Goal: Browse casually

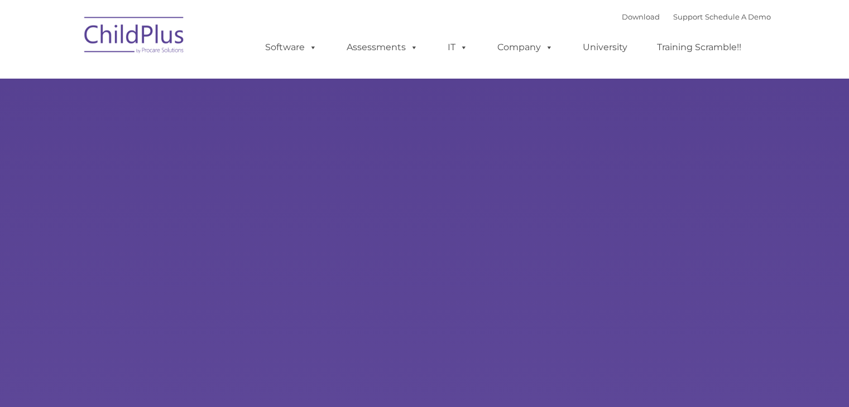
type input ""
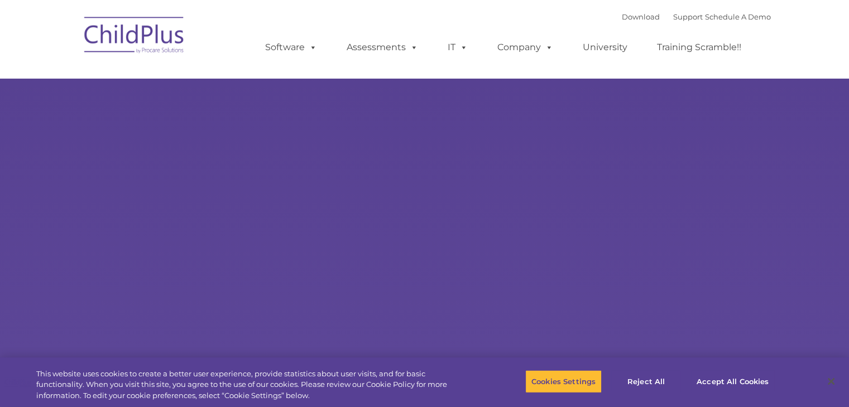
select select "MEDIUM"
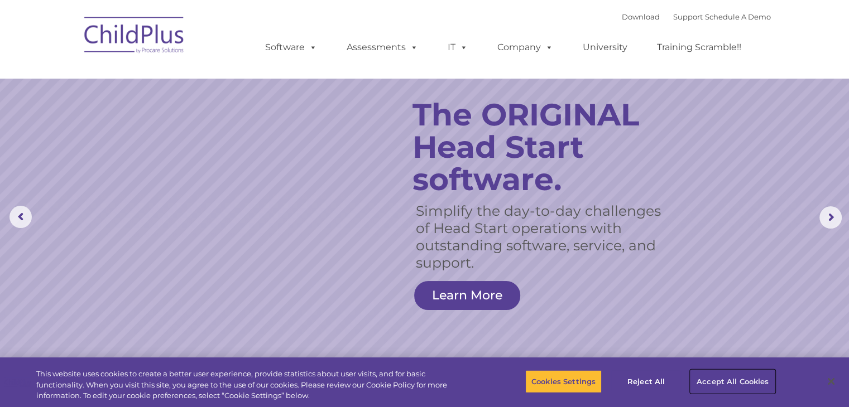
click at [731, 382] on button "Accept All Cookies" at bounding box center [732, 381] width 84 height 23
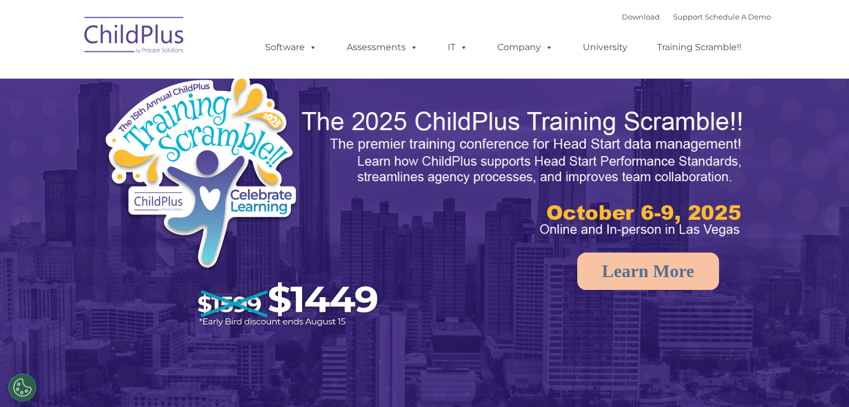
select select "MEDIUM"
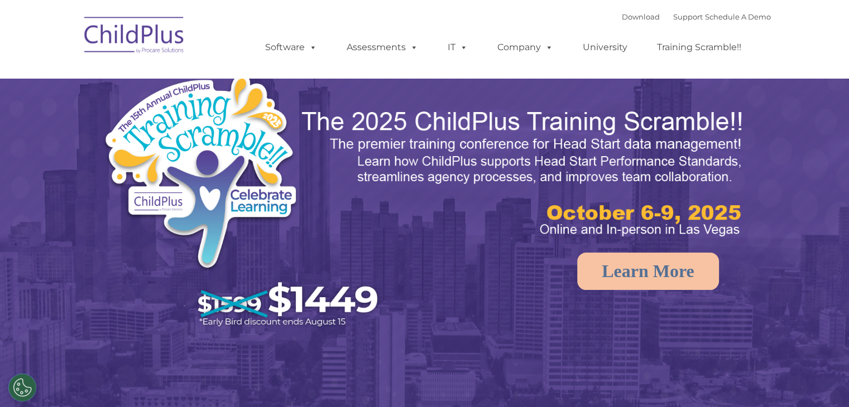
select select "MEDIUM"
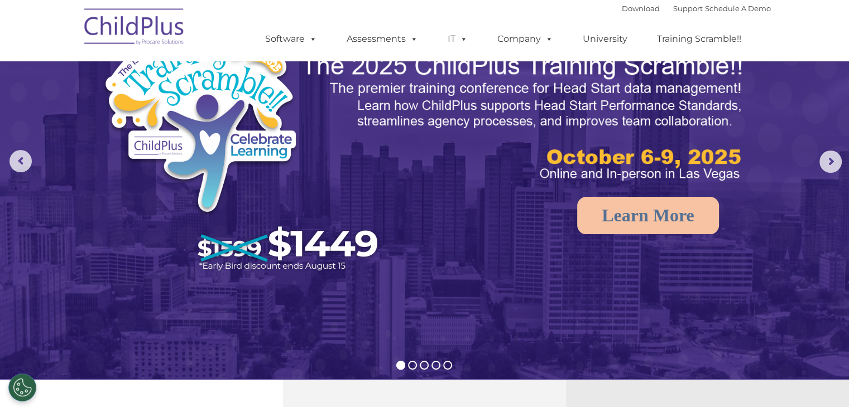
scroll to position [56, 0]
click at [23, 163] on rs-arrow at bounding box center [20, 161] width 22 height 22
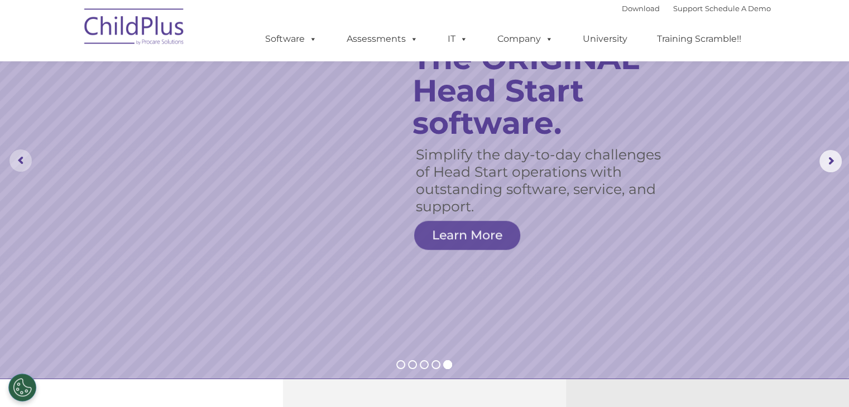
click at [24, 162] on rs-arrow at bounding box center [20, 161] width 22 height 22
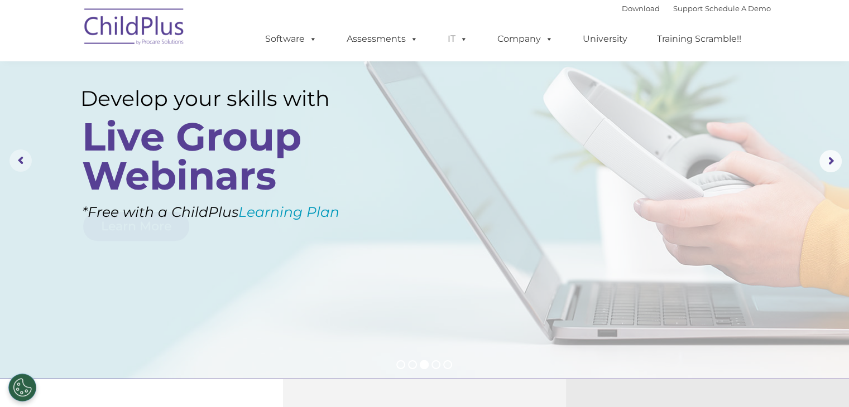
click at [24, 162] on rs-arrow at bounding box center [20, 161] width 22 height 22
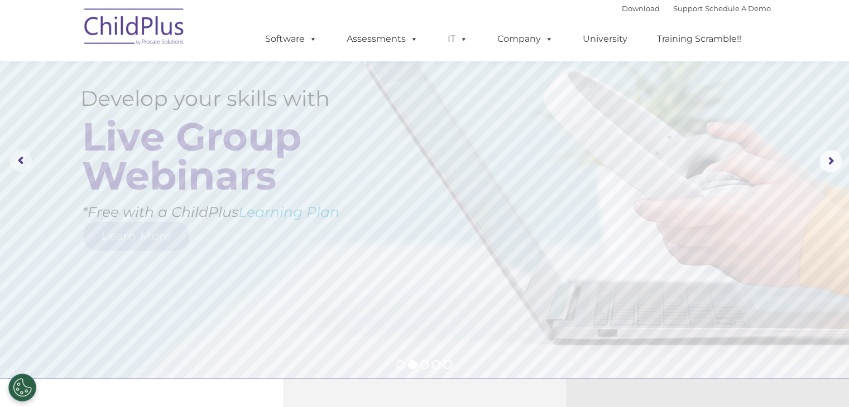
click at [24, 162] on rs-arrow at bounding box center [20, 161] width 22 height 22
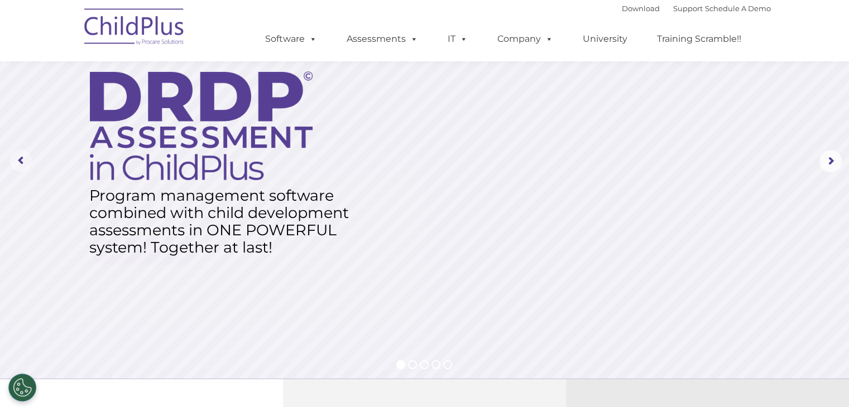
click at [24, 162] on rs-arrow at bounding box center [20, 161] width 22 height 22
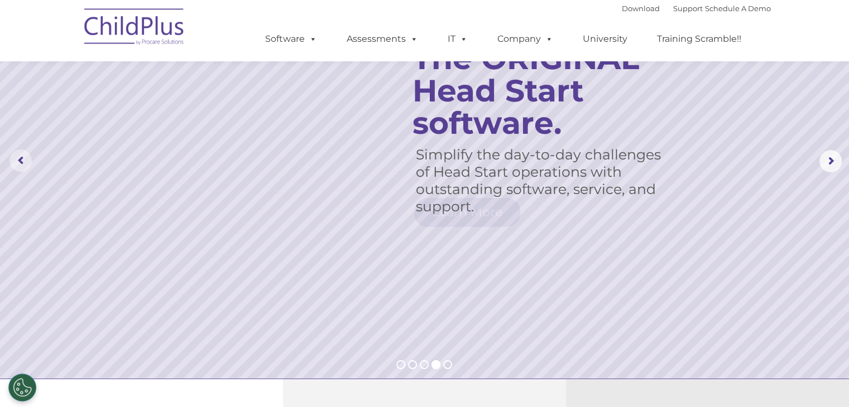
click at [24, 160] on rs-arrow at bounding box center [20, 161] width 22 height 22
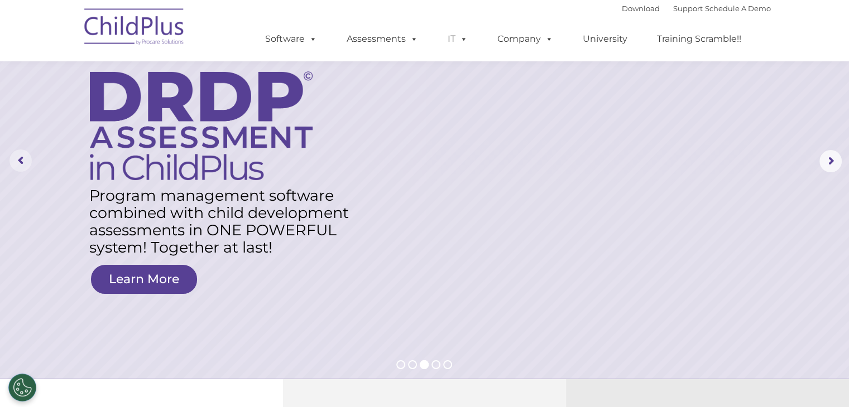
click at [24, 160] on rs-arrow at bounding box center [20, 161] width 22 height 22
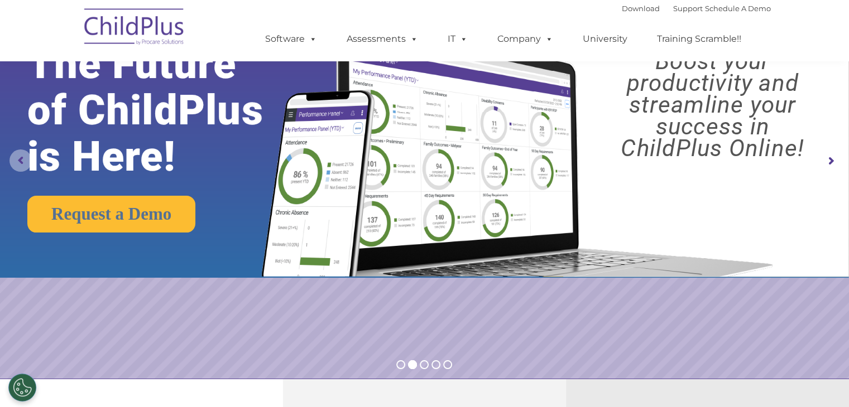
click at [24, 160] on rs-arrow at bounding box center [20, 161] width 22 height 22
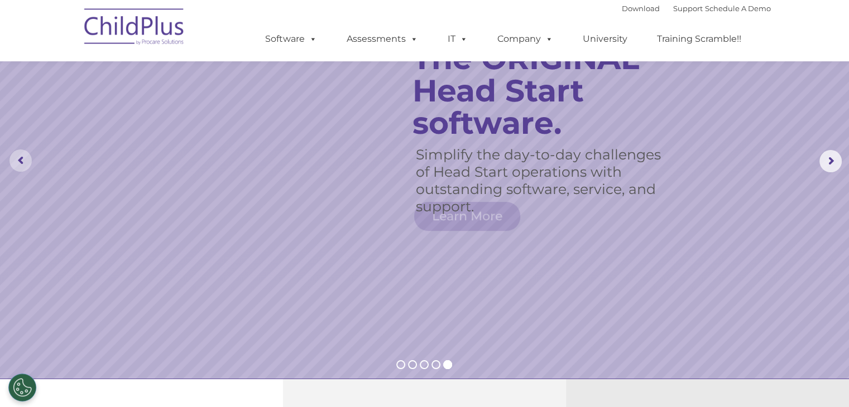
click at [24, 160] on rs-arrow at bounding box center [20, 161] width 22 height 22
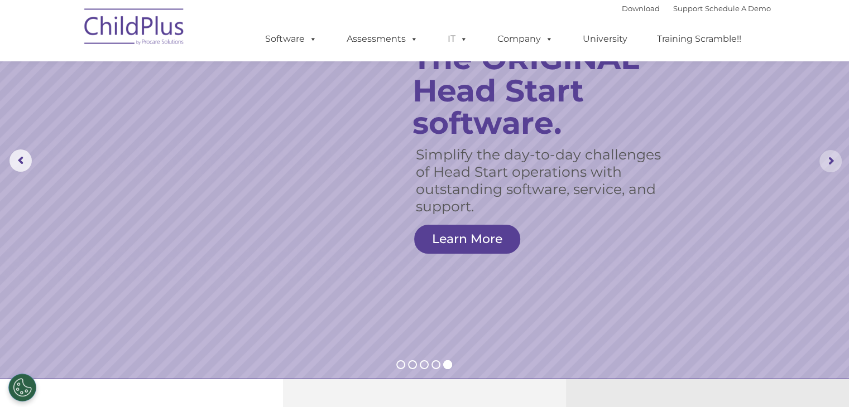
click at [826, 160] on rs-arrow at bounding box center [830, 161] width 22 height 22
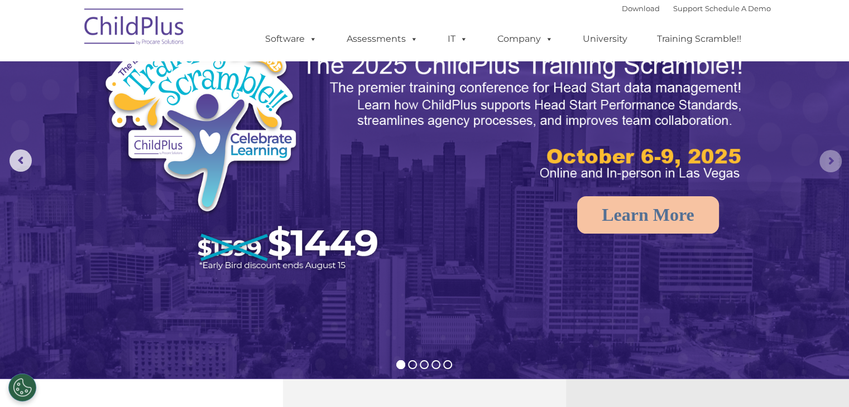
click at [826, 160] on rs-arrow at bounding box center [830, 161] width 22 height 22
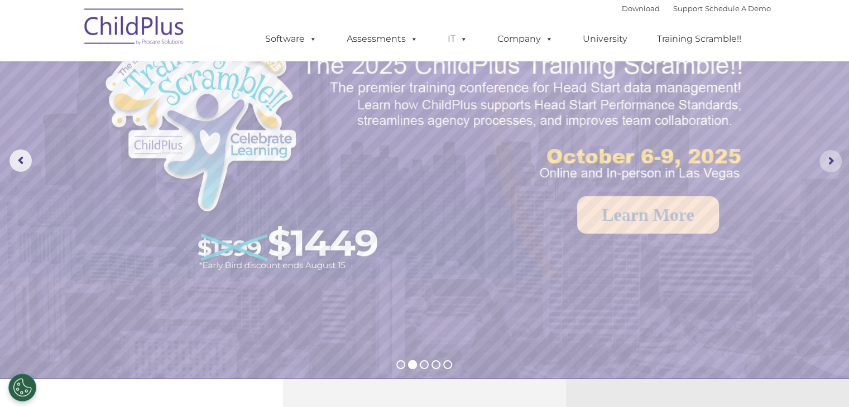
click at [826, 160] on rs-arrow at bounding box center [830, 161] width 22 height 22
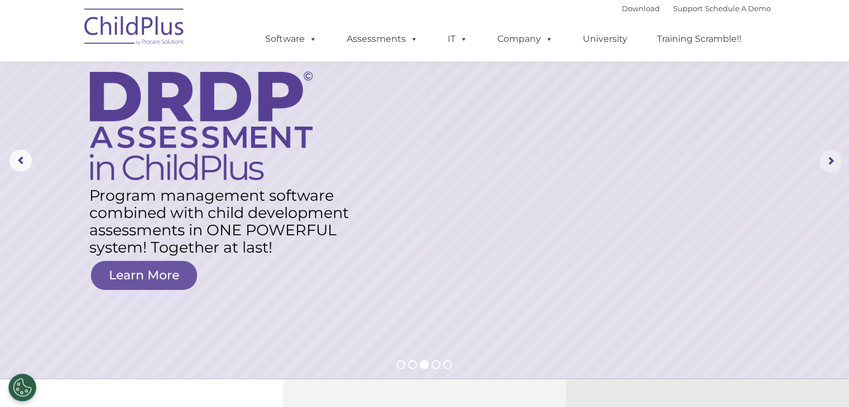
click at [826, 160] on rs-arrow at bounding box center [830, 161] width 22 height 22
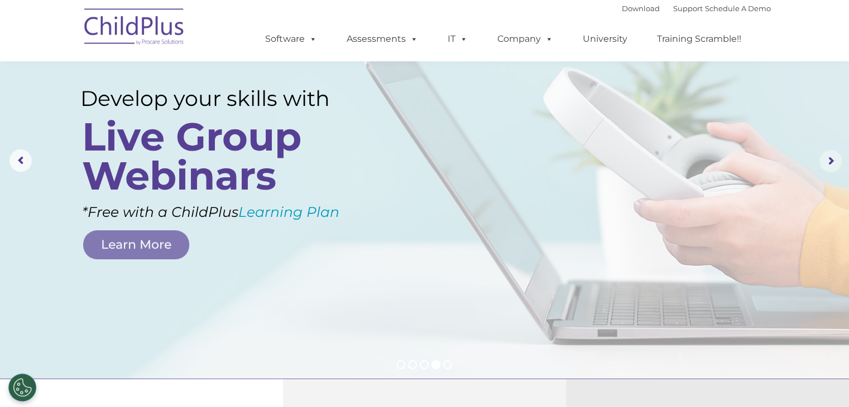
click at [826, 160] on rs-arrow at bounding box center [830, 161] width 22 height 22
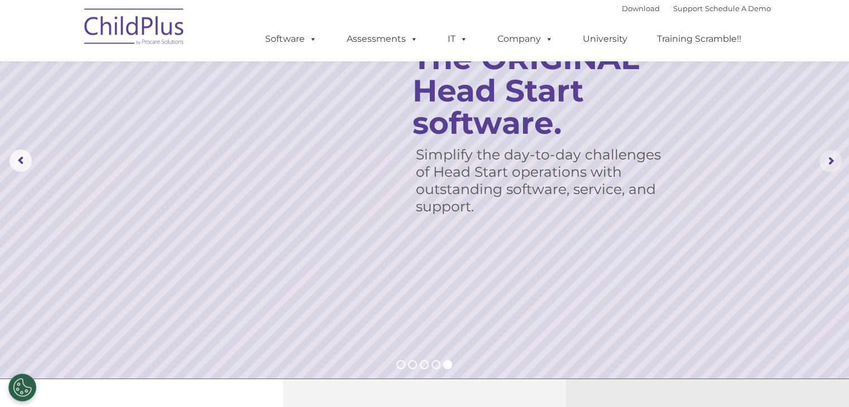
click at [826, 160] on rs-arrow at bounding box center [830, 161] width 22 height 22
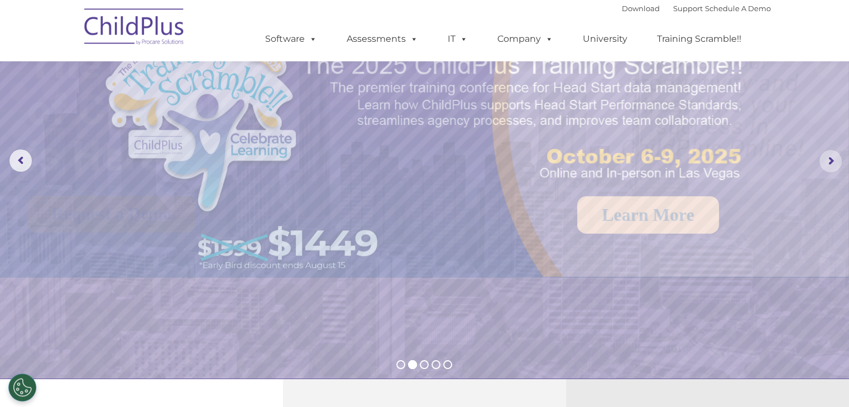
click at [826, 160] on rs-arrow at bounding box center [830, 161] width 22 height 22
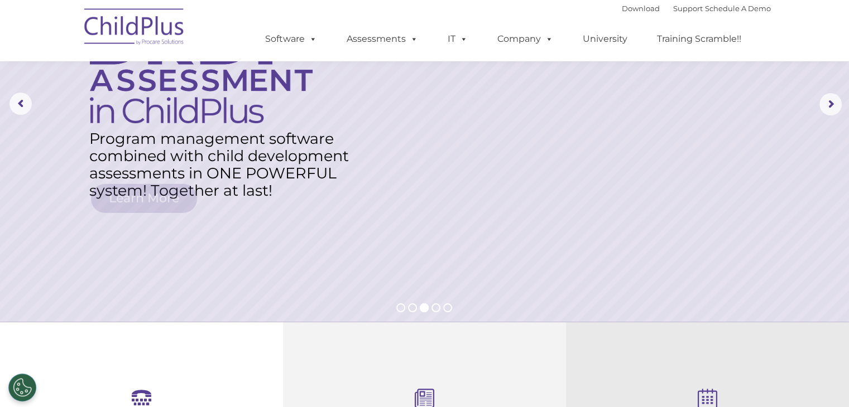
scroll to position [114, 0]
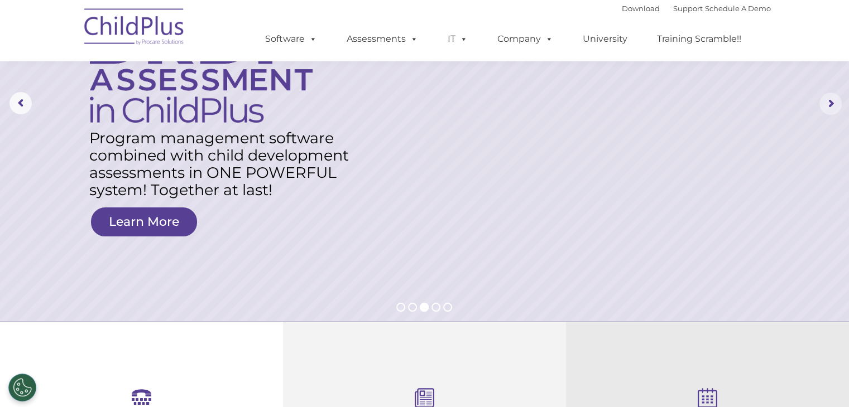
click at [832, 105] on rs-arrow at bounding box center [830, 104] width 22 height 22
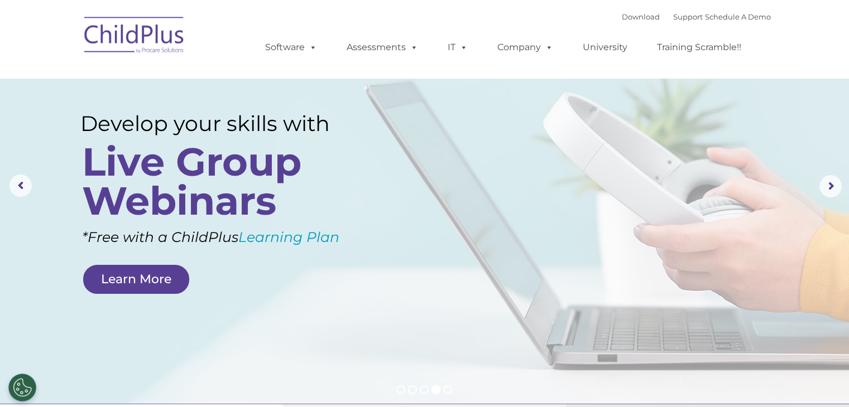
scroll to position [0, 0]
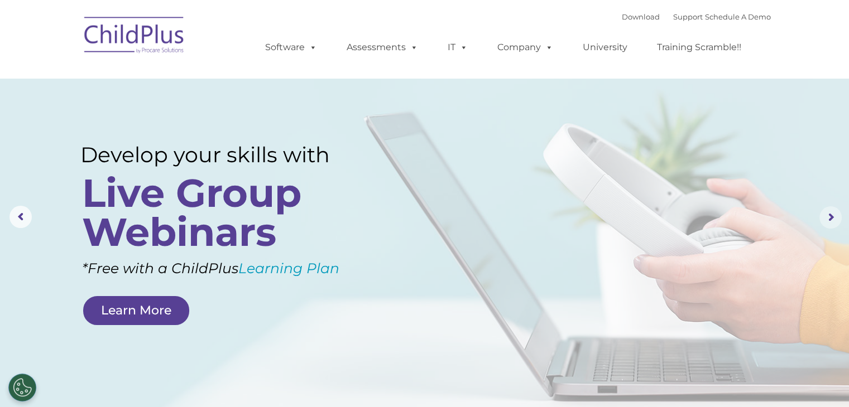
click at [828, 213] on rs-arrow at bounding box center [830, 217] width 22 height 22
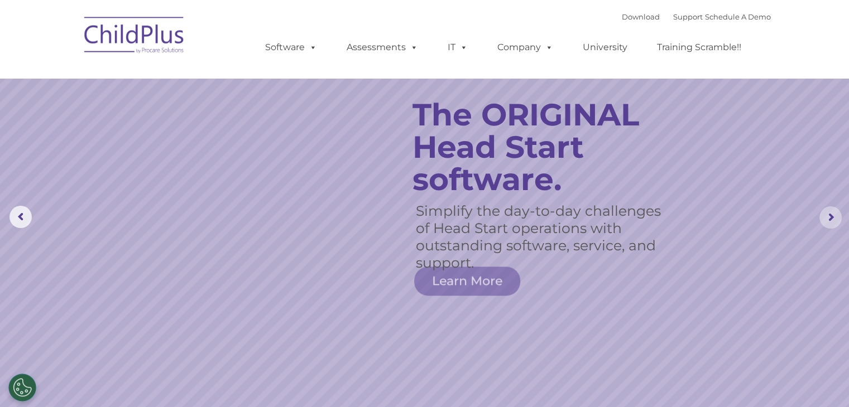
click at [828, 213] on rs-arrow at bounding box center [830, 217] width 22 height 22
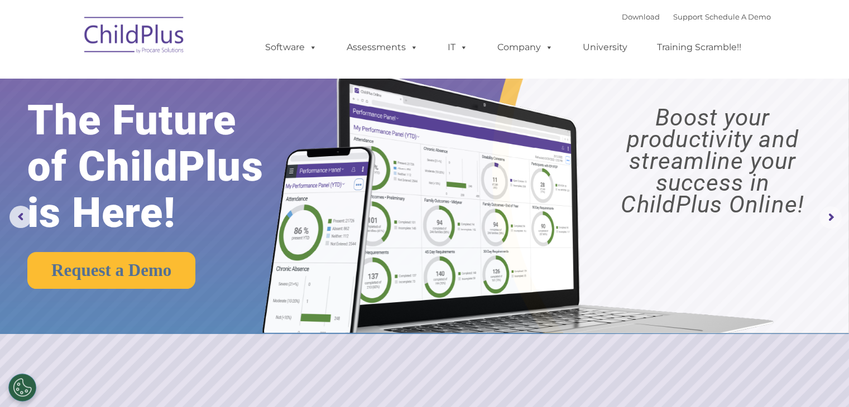
click at [828, 213] on rs-arrow at bounding box center [830, 217] width 22 height 22
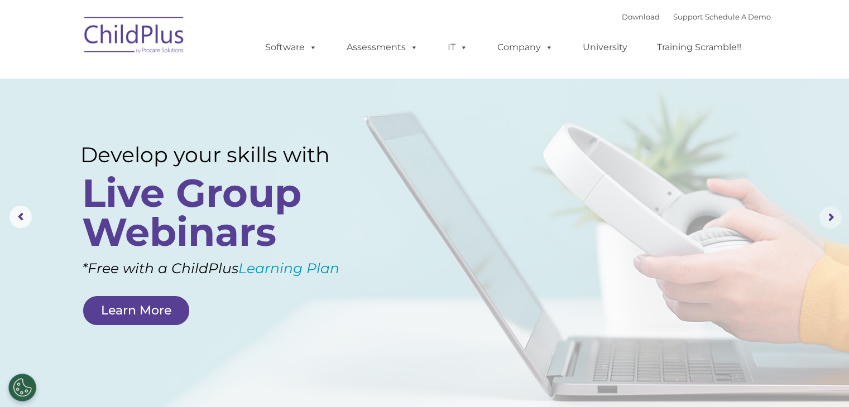
click at [828, 213] on rs-arrow at bounding box center [830, 217] width 22 height 22
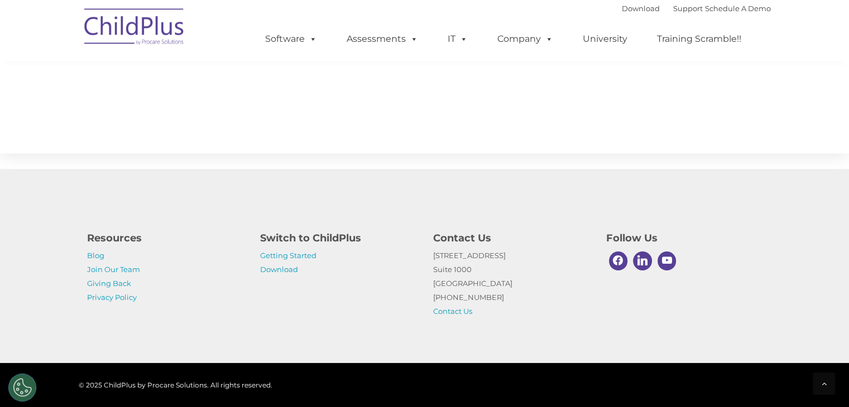
scroll to position [1252, 0]
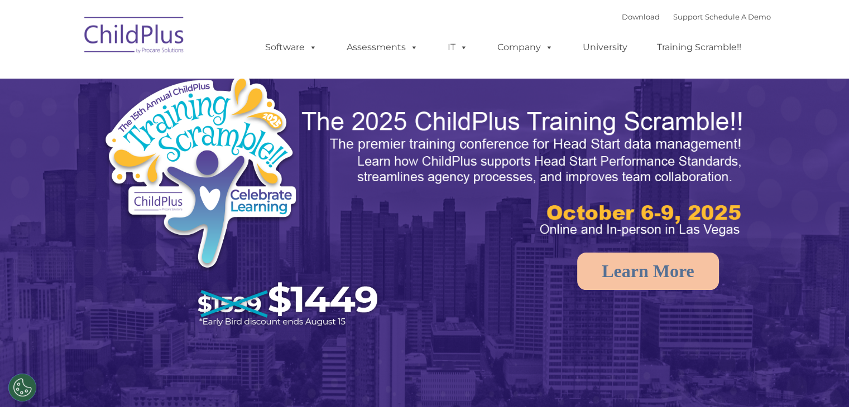
select select "MEDIUM"
